Goal: Task Accomplishment & Management: Complete application form

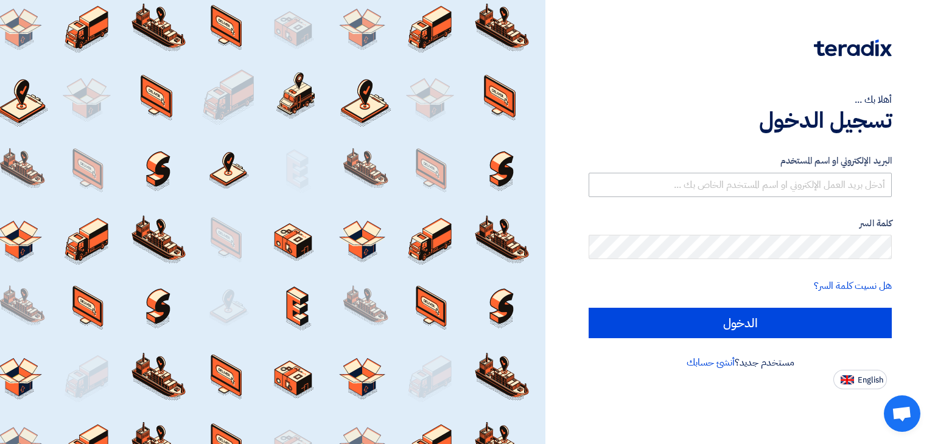
click at [787, 186] on input "text" at bounding box center [740, 185] width 303 height 24
type input "[PERSON_NAME][EMAIL_ADDRESS][DOMAIN_NAME]"
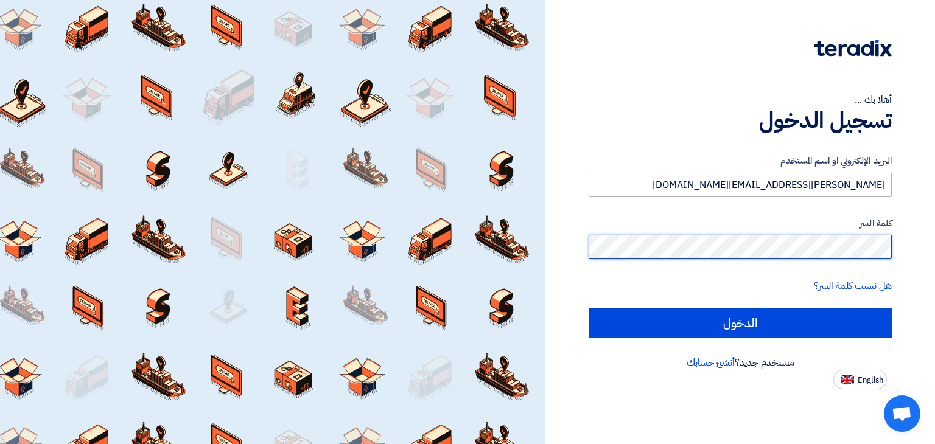
click at [589, 308] on input "الدخول" at bounding box center [740, 323] width 303 height 30
type input "Sign in"
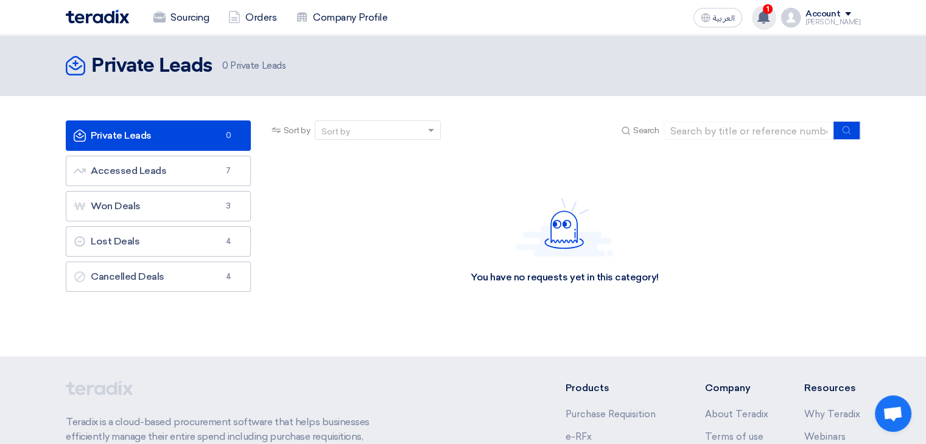
click at [770, 18] on use at bounding box center [763, 16] width 12 height 13
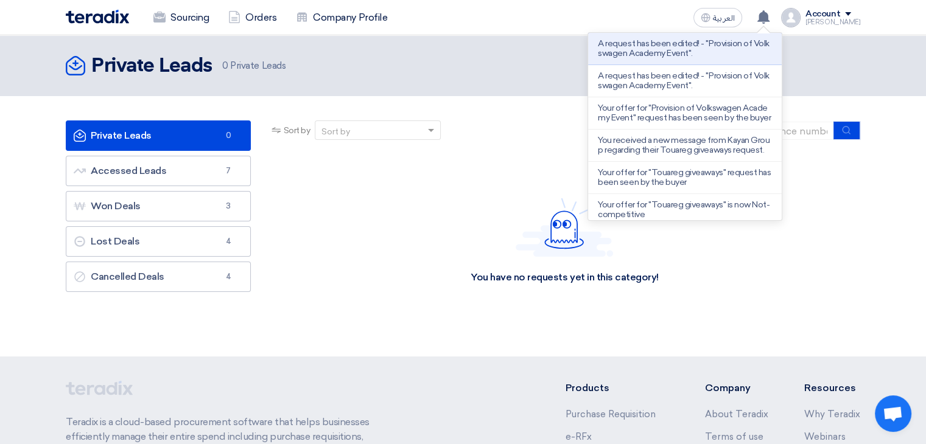
click at [676, 53] on p "A request has been edited! - "Provision of Volkswagen Academy Event"." at bounding box center [685, 48] width 174 height 19
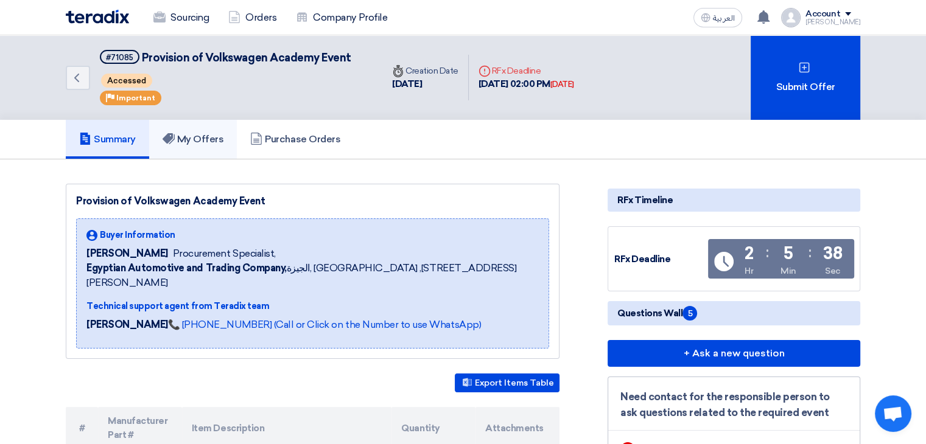
click at [194, 134] on h5 "My Offers" at bounding box center [193, 139] width 61 height 12
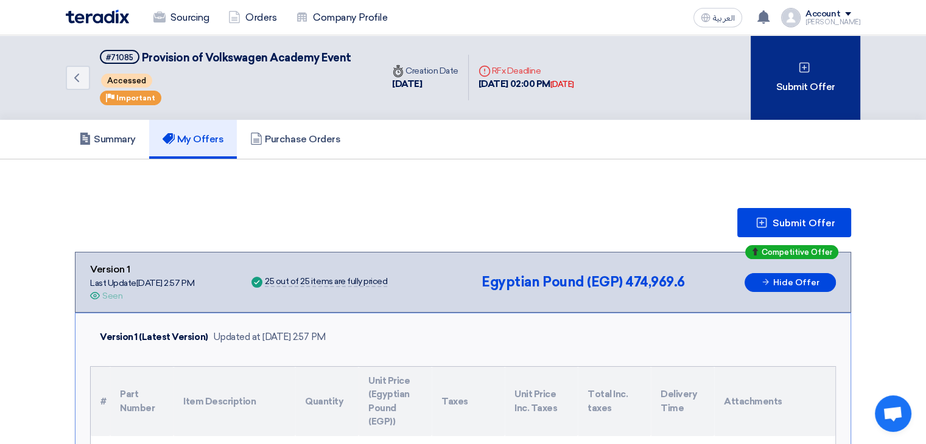
click at [816, 81] on div "Submit Offer" at bounding box center [806, 77] width 110 height 85
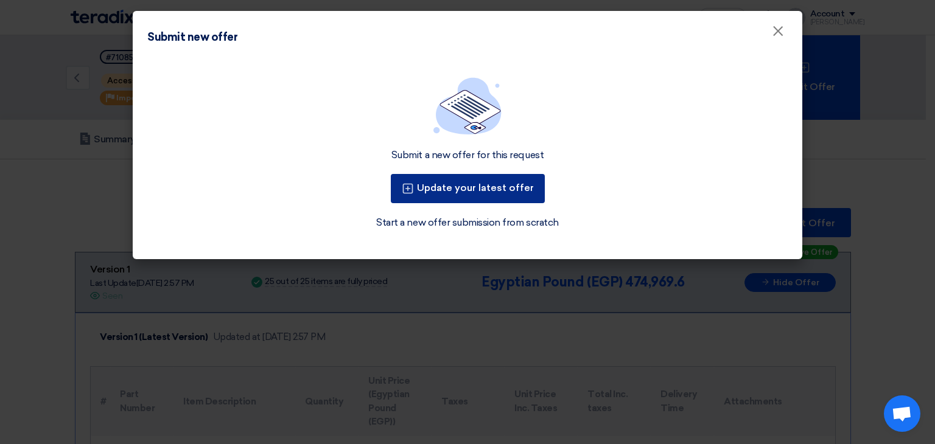
click at [466, 191] on button "Update your latest offer" at bounding box center [468, 188] width 154 height 29
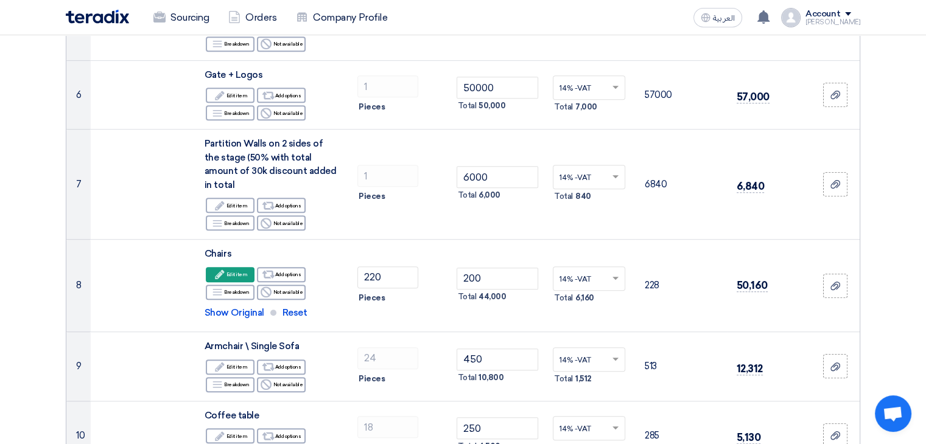
scroll to position [574, 0]
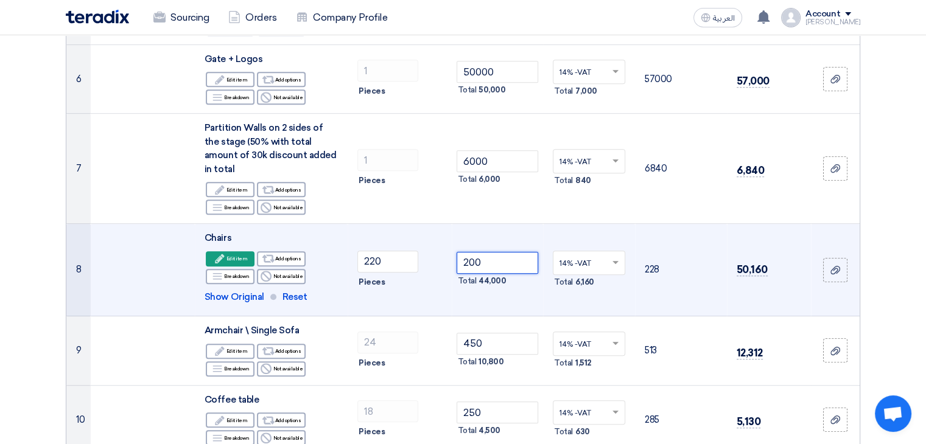
click at [499, 252] on input "200" at bounding box center [498, 263] width 82 height 22
click at [492, 252] on input "200" at bounding box center [498, 263] width 82 height 22
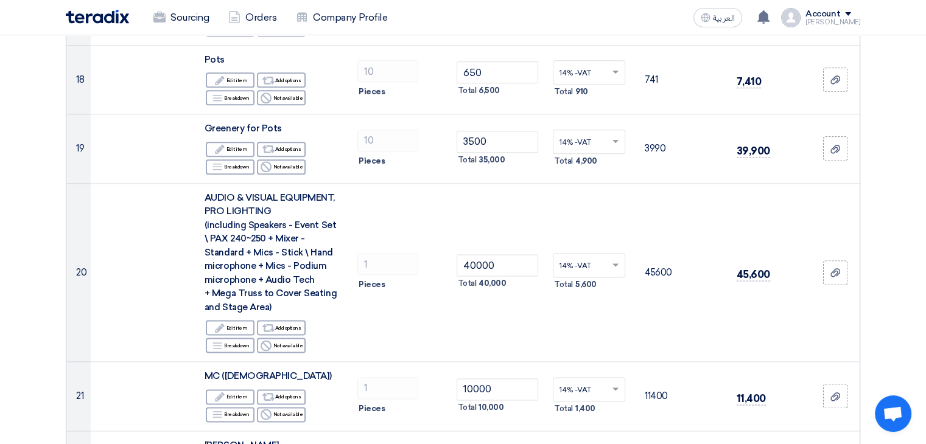
scroll to position [1525, 0]
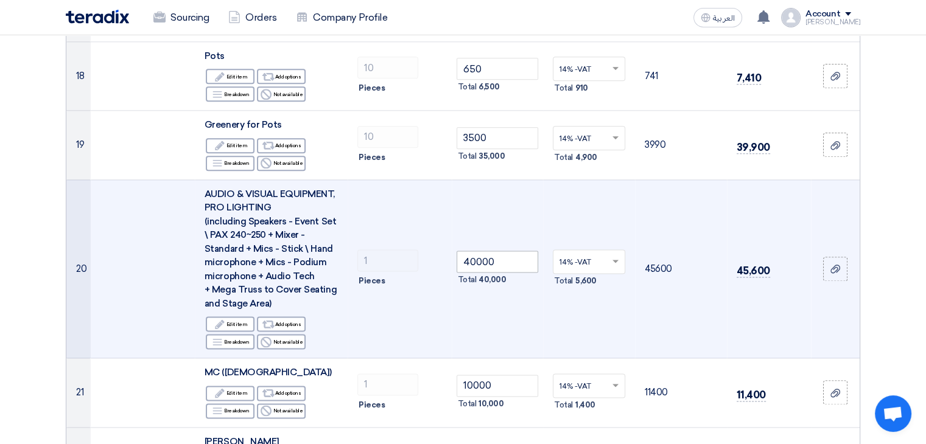
type input "100"
click at [489, 251] on input "40000" at bounding box center [498, 262] width 82 height 22
click at [488, 251] on input "40000" at bounding box center [498, 262] width 82 height 22
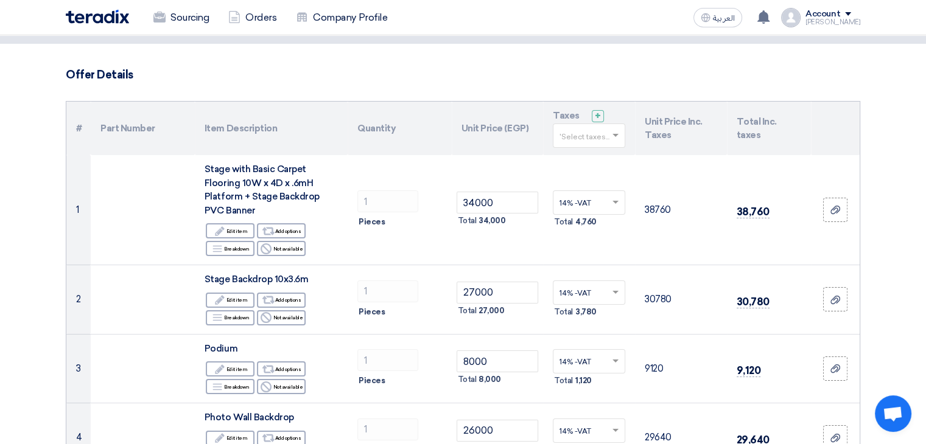
scroll to position [35, 0]
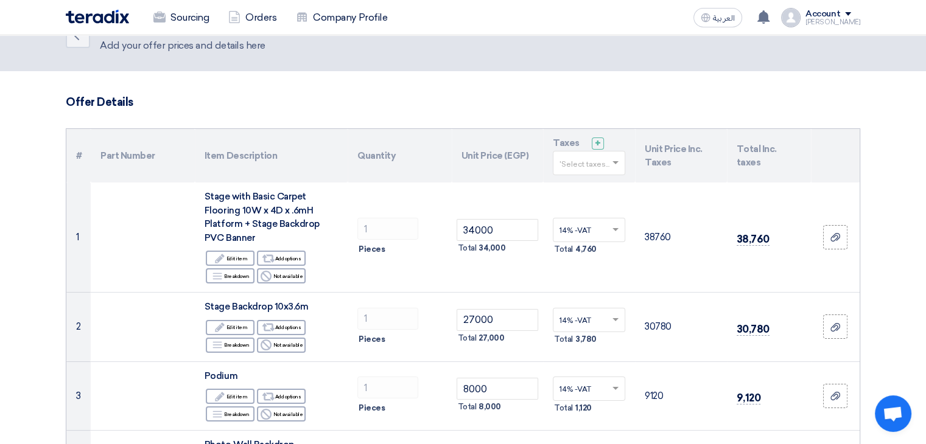
type input "30000"
